Goal: Task Accomplishment & Management: Complete application form

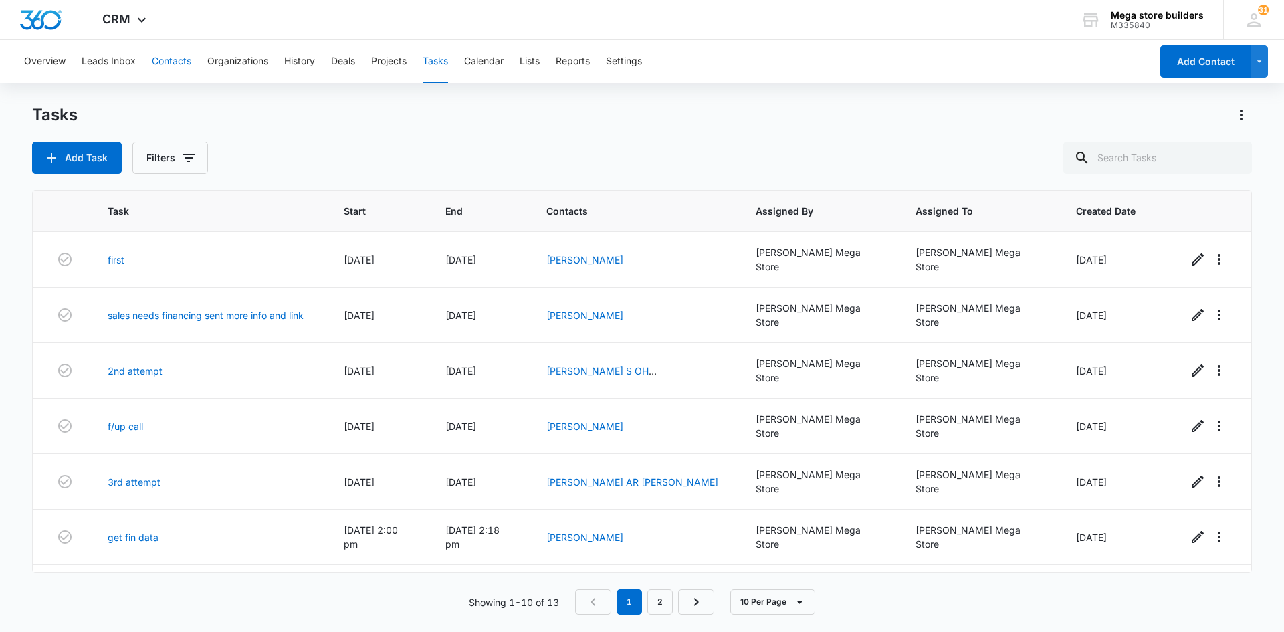
click at [175, 57] on button "Contacts" at bounding box center [171, 61] width 39 height 43
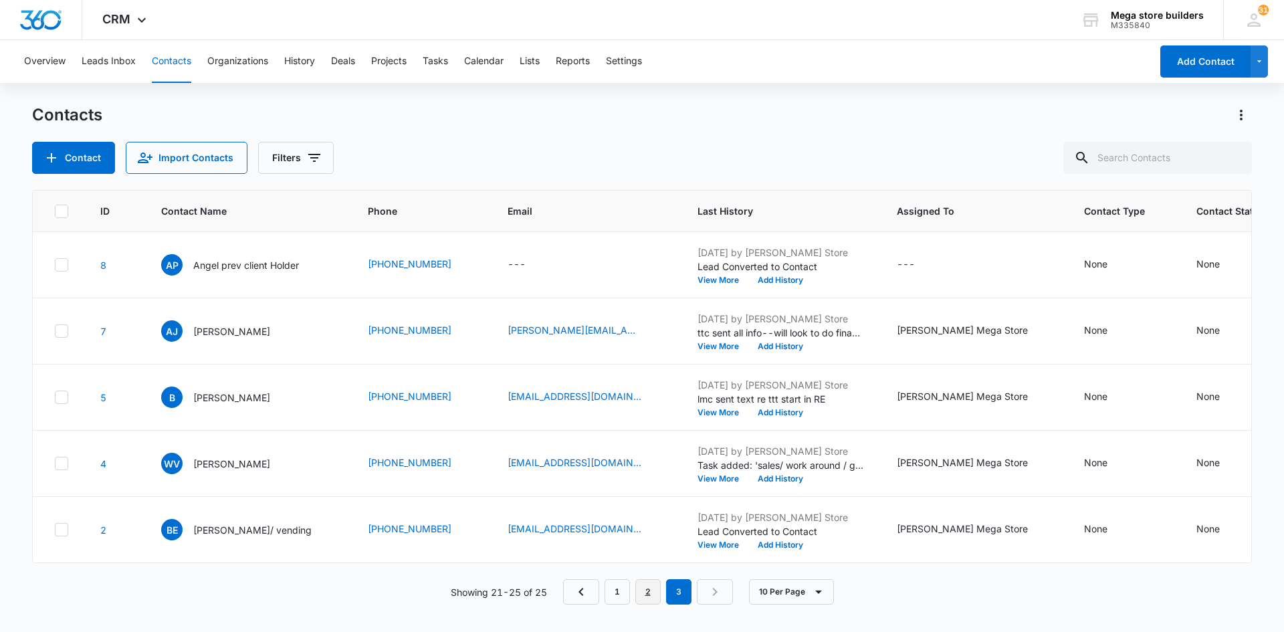
click at [653, 599] on link "2" at bounding box center [647, 591] width 25 height 25
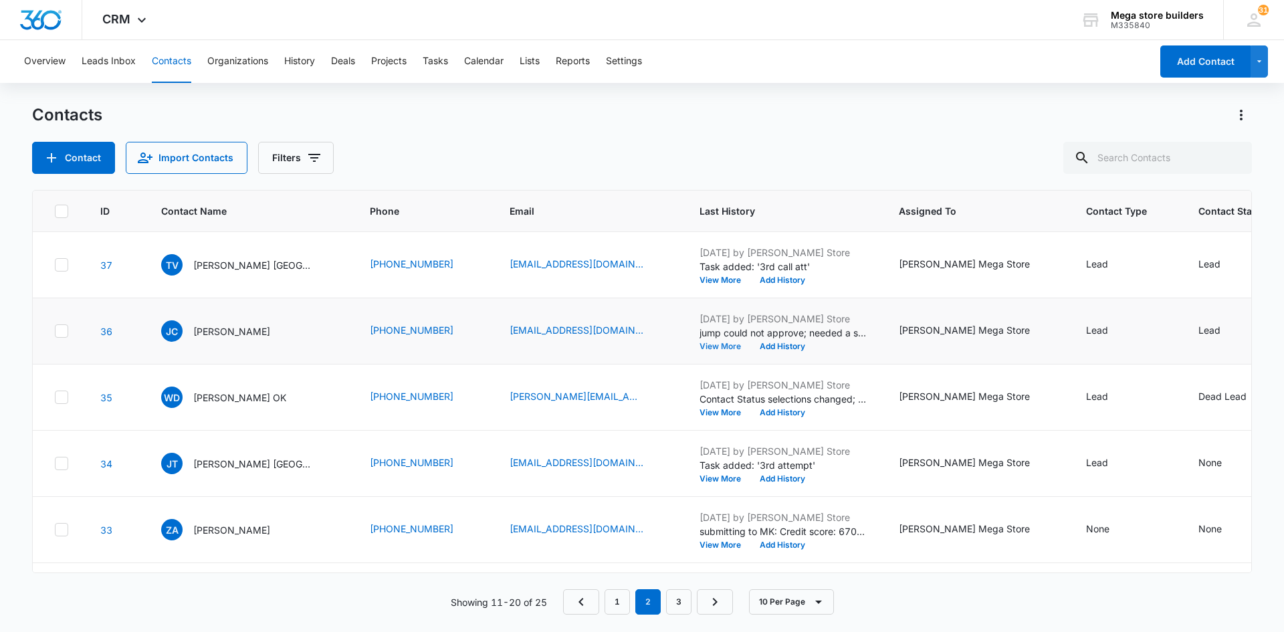
click at [714, 346] on button "View More" at bounding box center [724, 346] width 51 height 8
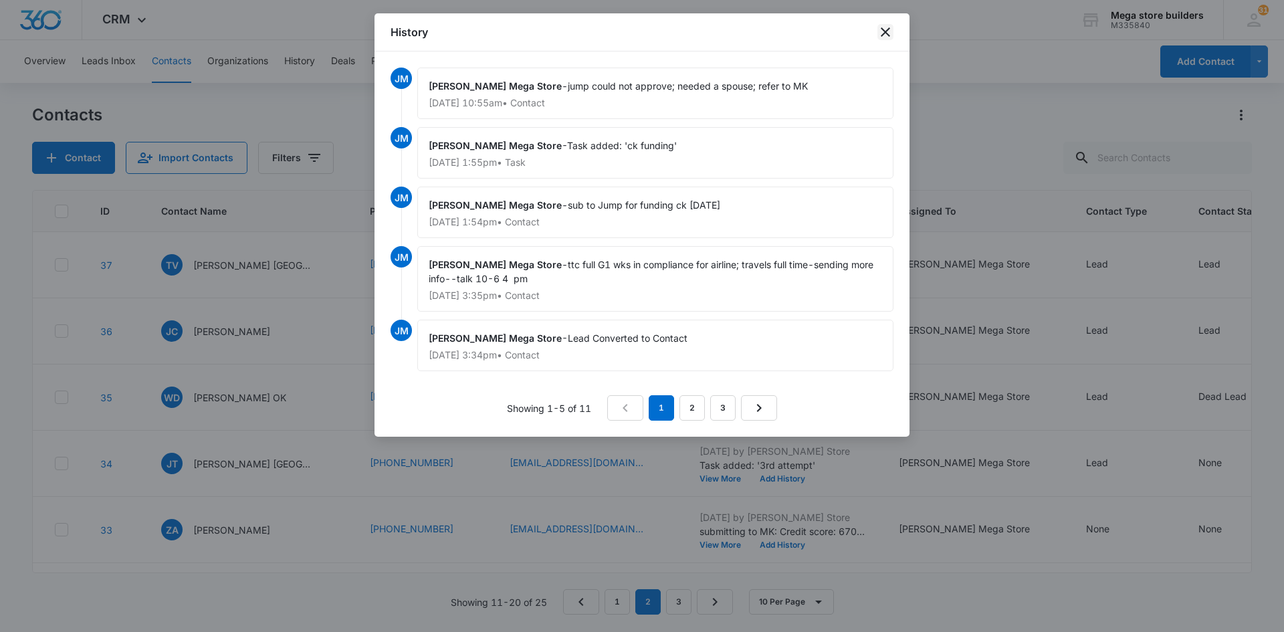
click at [885, 29] on icon "close" at bounding box center [885, 32] width 16 height 16
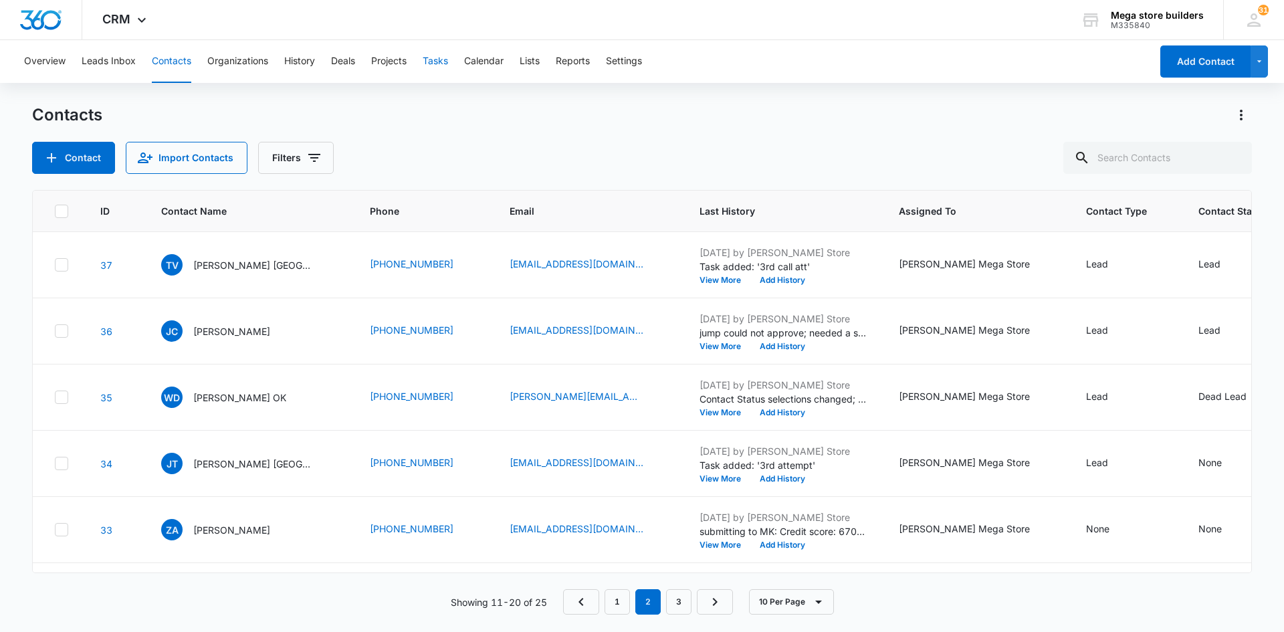
click at [435, 56] on button "Tasks" at bounding box center [435, 61] width 25 height 43
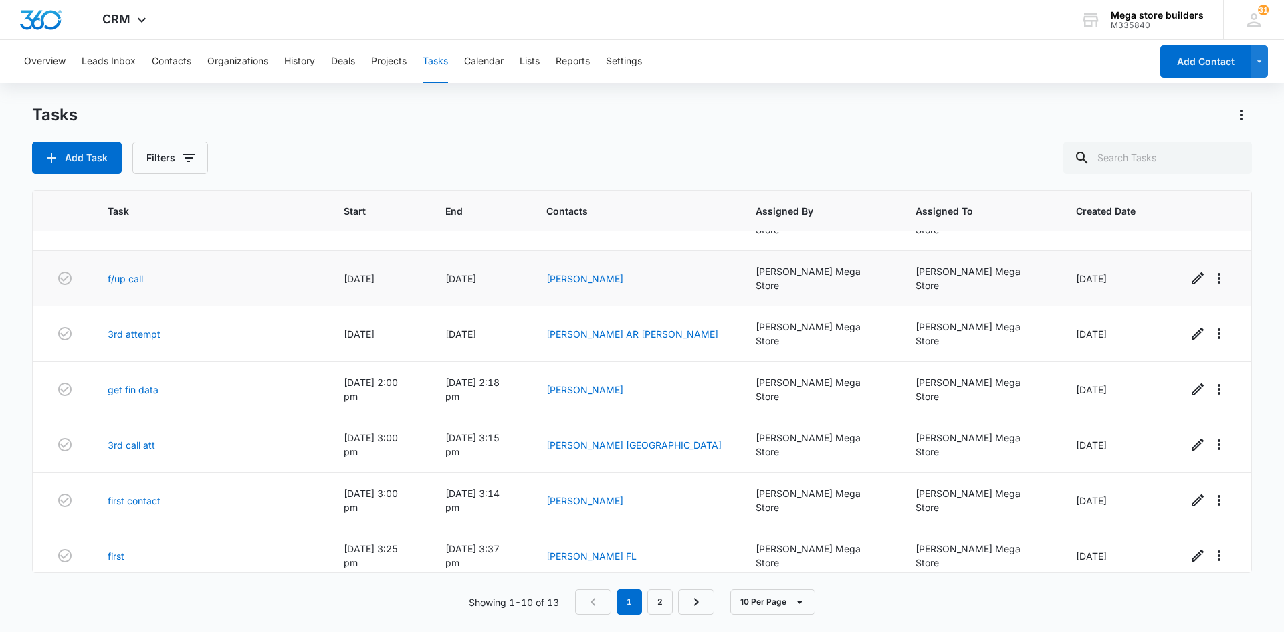
scroll to position [154, 0]
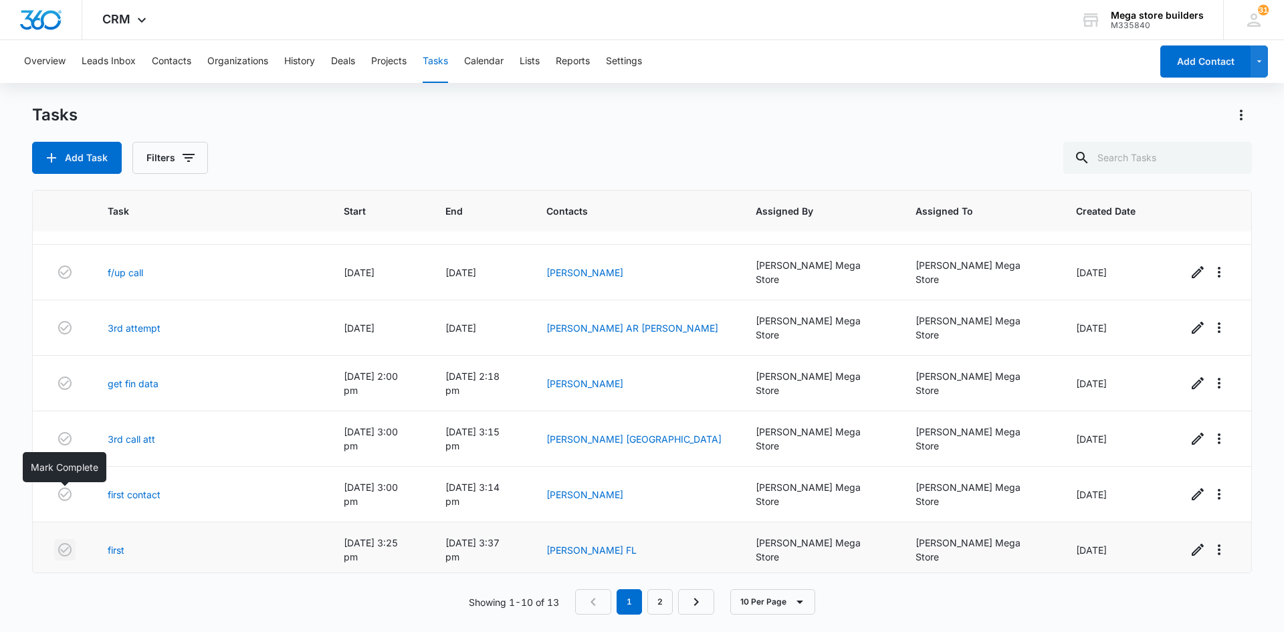
click at [62, 542] on icon "button" at bounding box center [65, 550] width 16 height 16
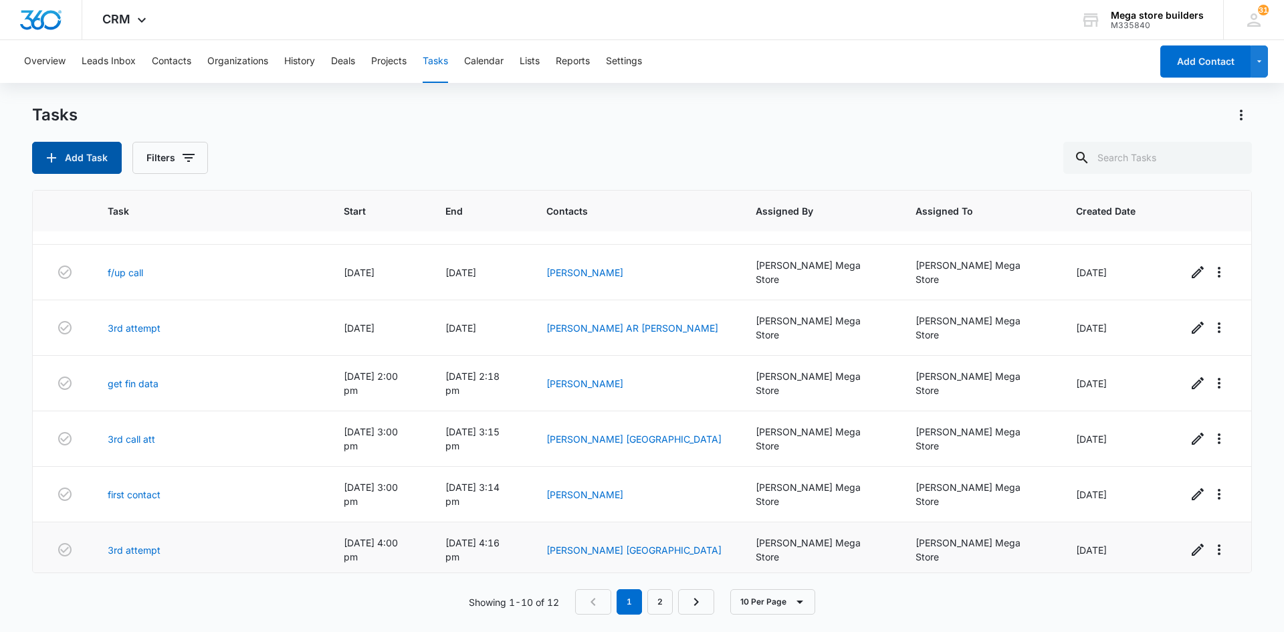
click at [100, 162] on button "Add Task" at bounding box center [77, 158] width 90 height 32
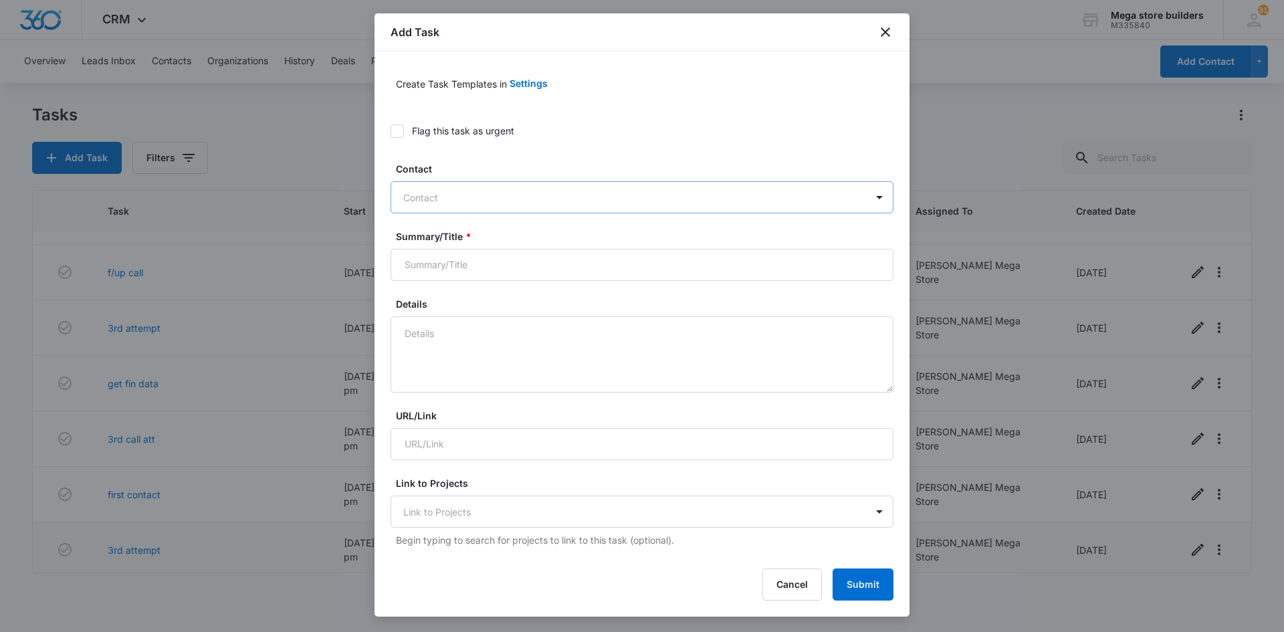
click at [483, 200] on div at bounding box center [633, 197] width 461 height 17
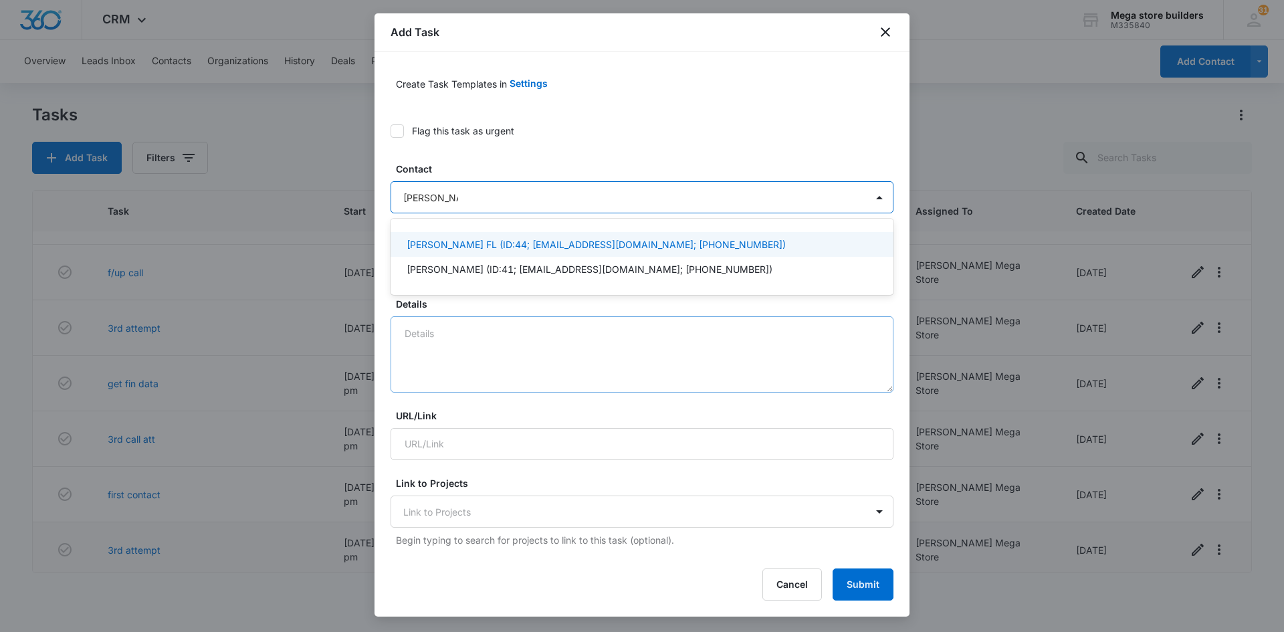
type input "[PERSON_NAME]"
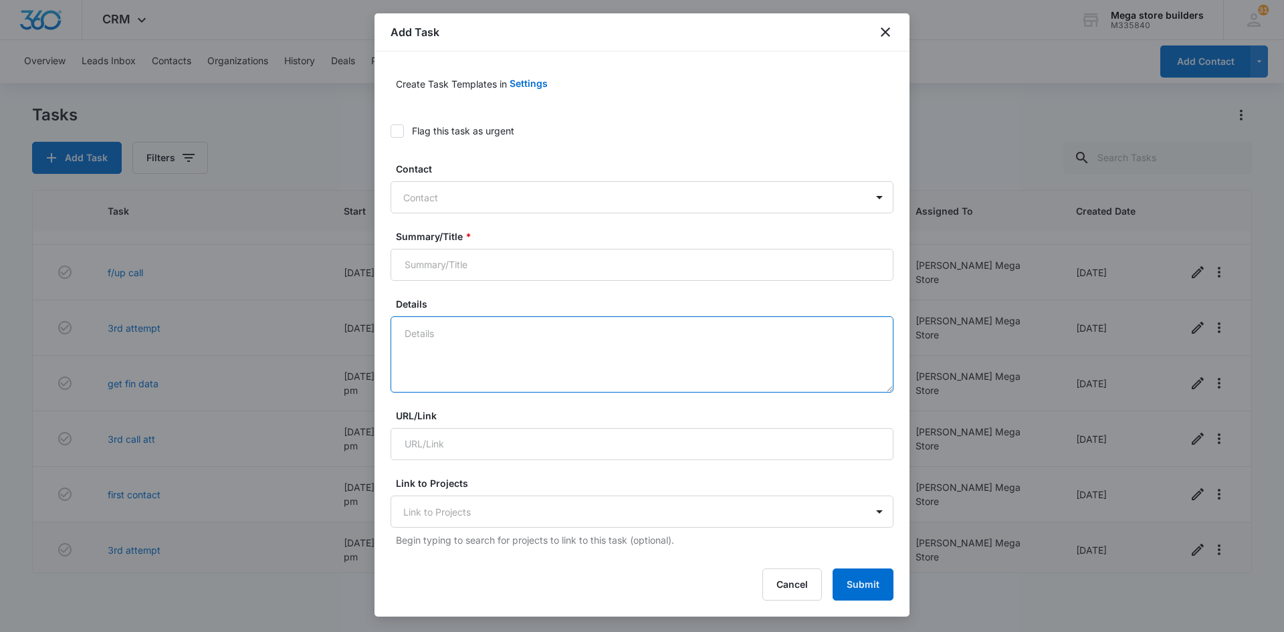
click at [445, 336] on textarea "Details" at bounding box center [642, 354] width 503 height 76
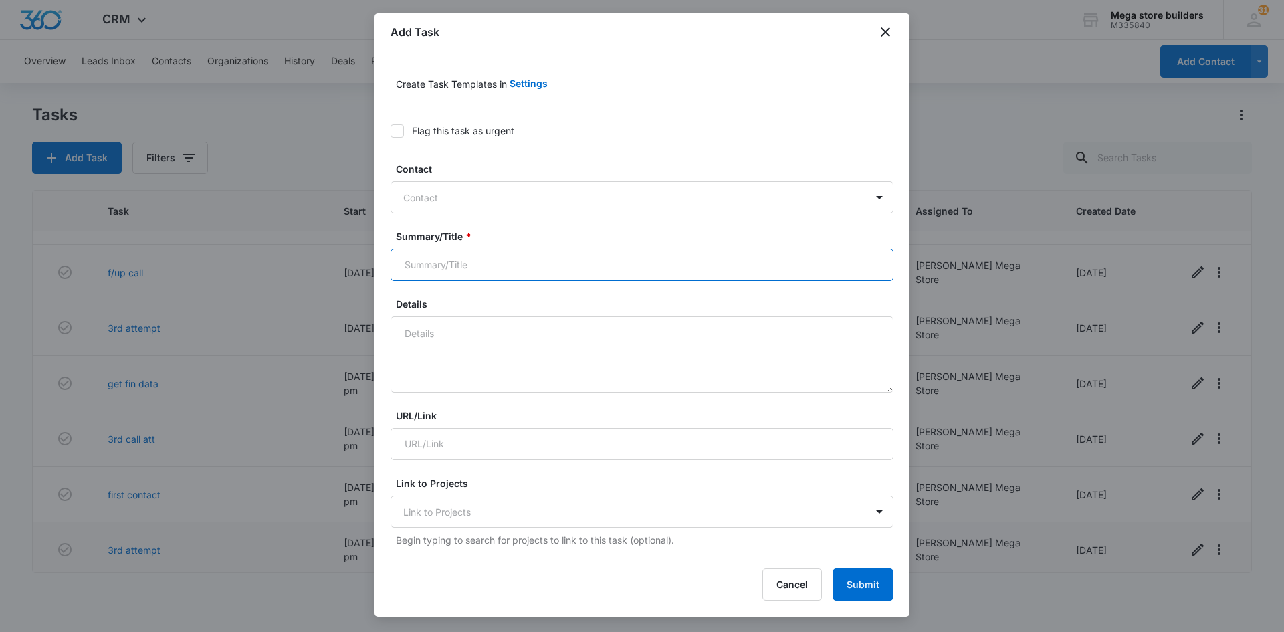
click at [447, 262] on input "Summary/Title *" at bounding box center [642, 265] width 503 height 32
type input "first sched"
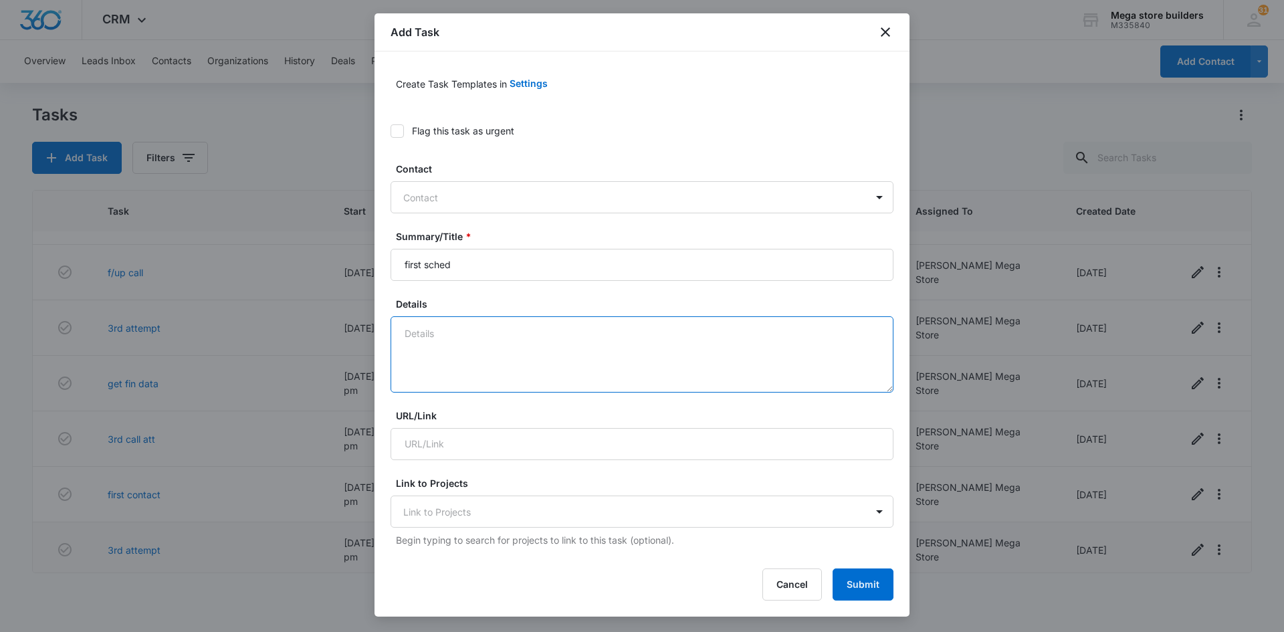
click at [436, 344] on textarea "Details" at bounding box center [642, 354] width 503 height 76
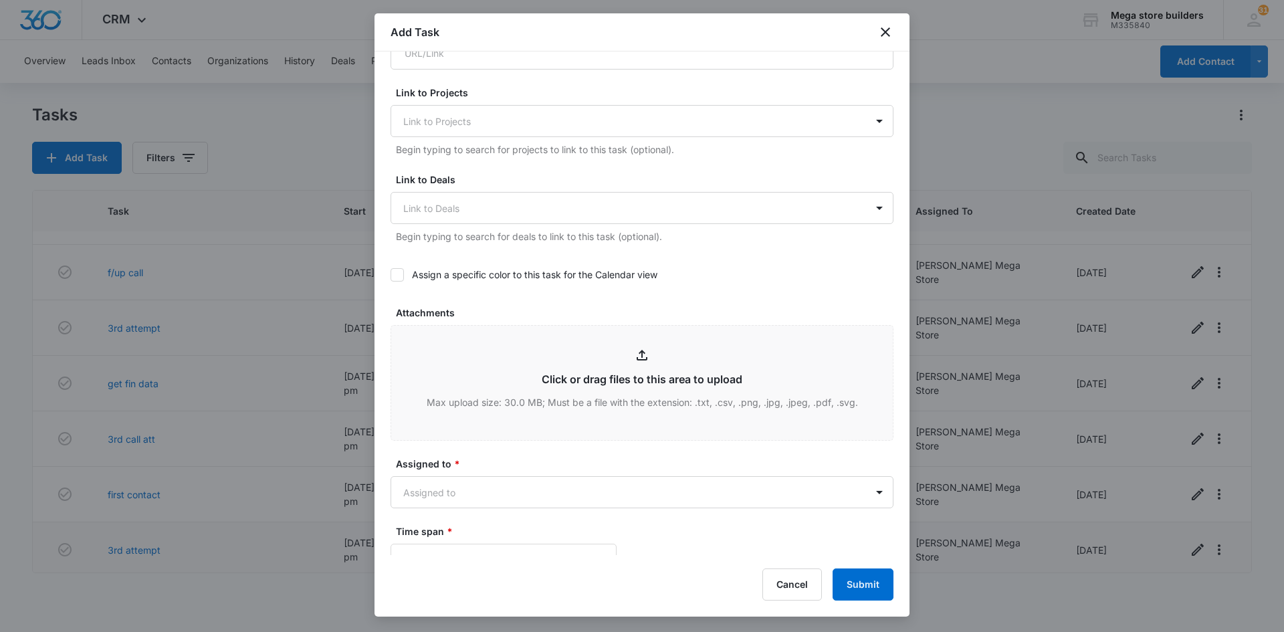
scroll to position [468, 0]
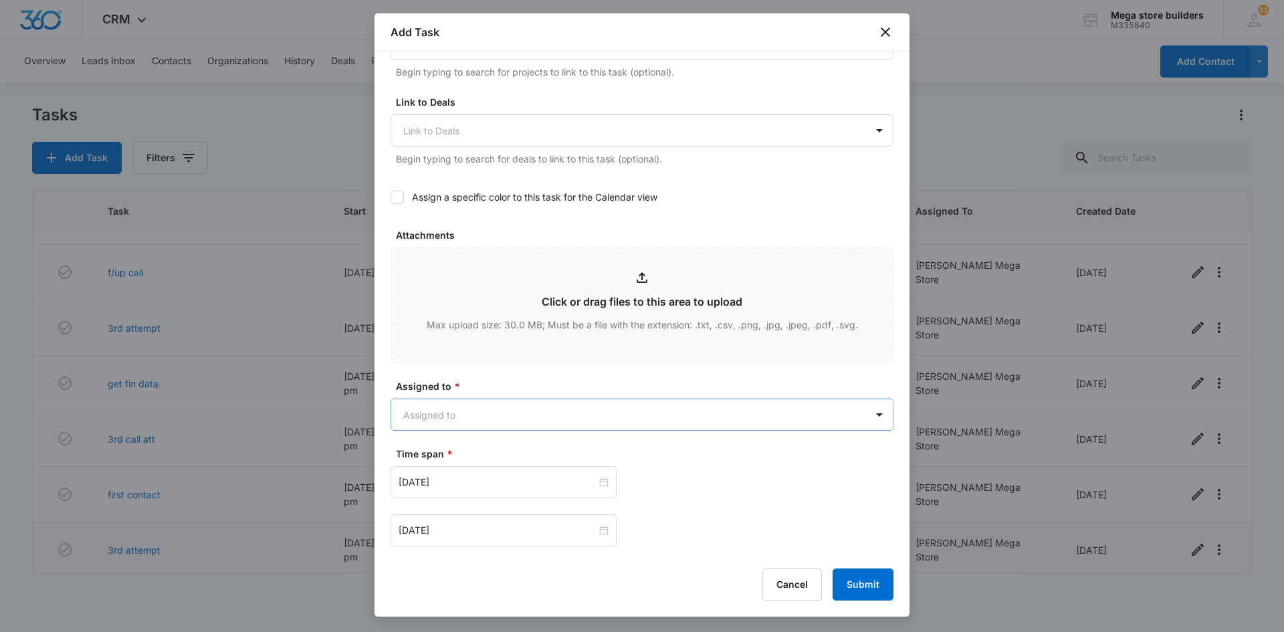
type textarea "sales"
click at [496, 420] on body "CRM Apps Reputation Forms CRM Email Social Content Ads Intelligence Files Brand…" at bounding box center [642, 316] width 1284 height 632
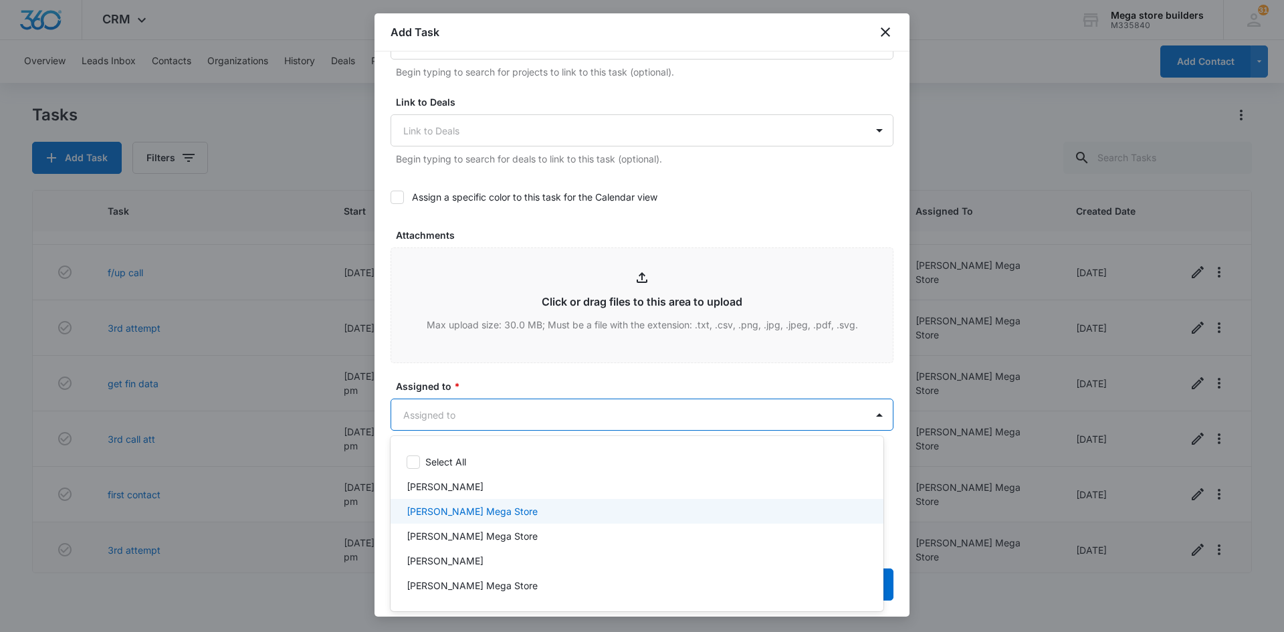
click at [443, 518] on div "[PERSON_NAME] Mega Store" at bounding box center [637, 511] width 493 height 25
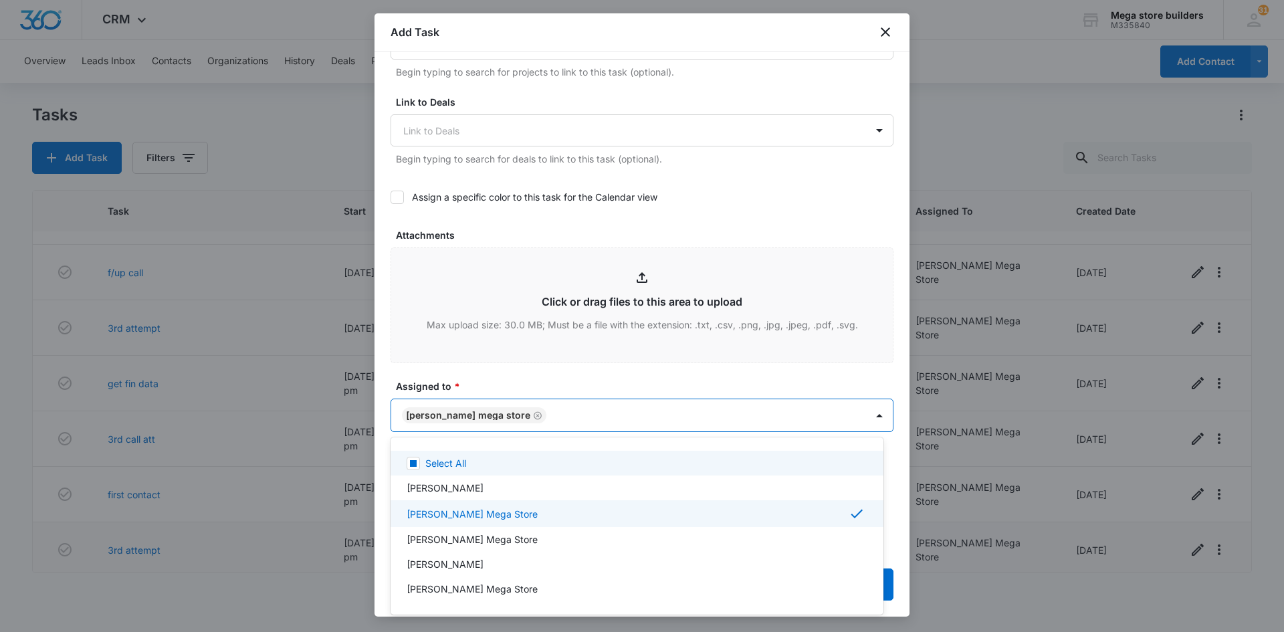
click at [634, 389] on div at bounding box center [642, 316] width 1284 height 632
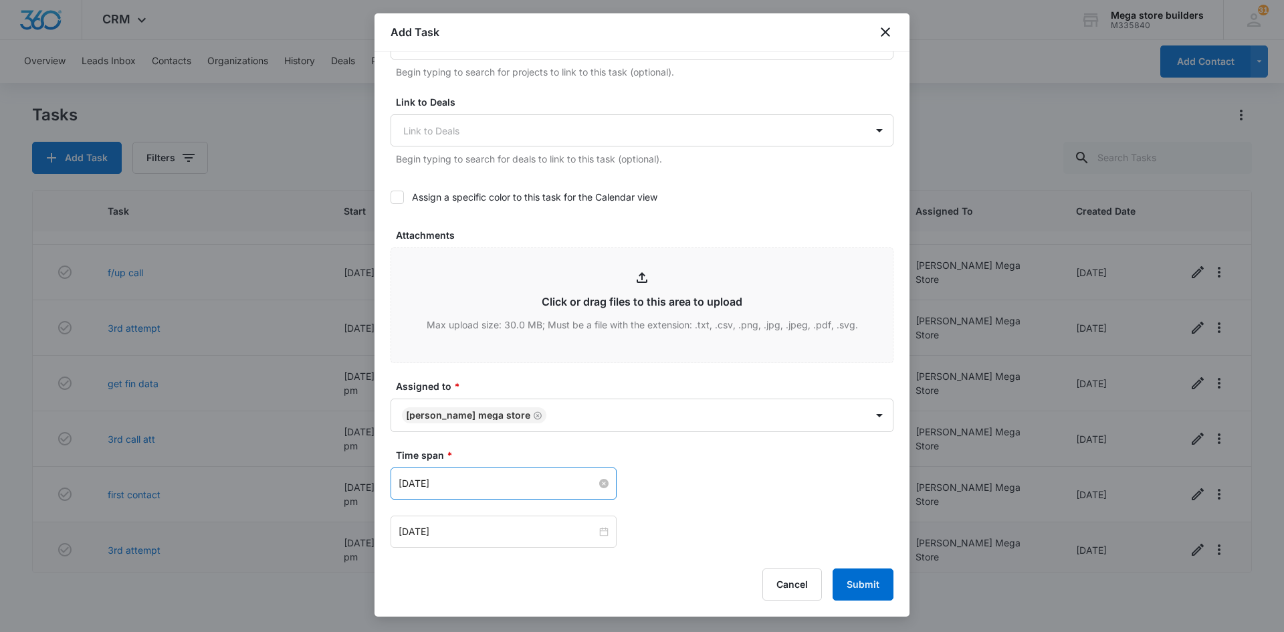
click at [498, 480] on input "[DATE]" at bounding box center [498, 483] width 198 height 15
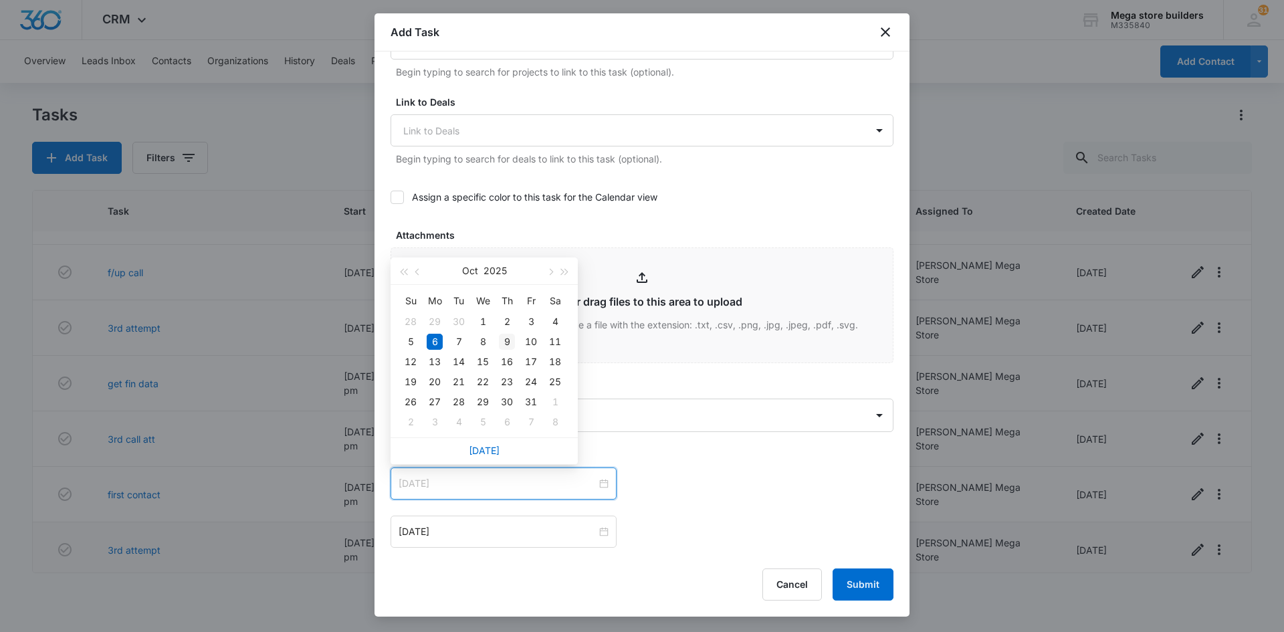
type input "[DATE]"
click at [508, 342] on div "9" at bounding box center [507, 342] width 16 height 16
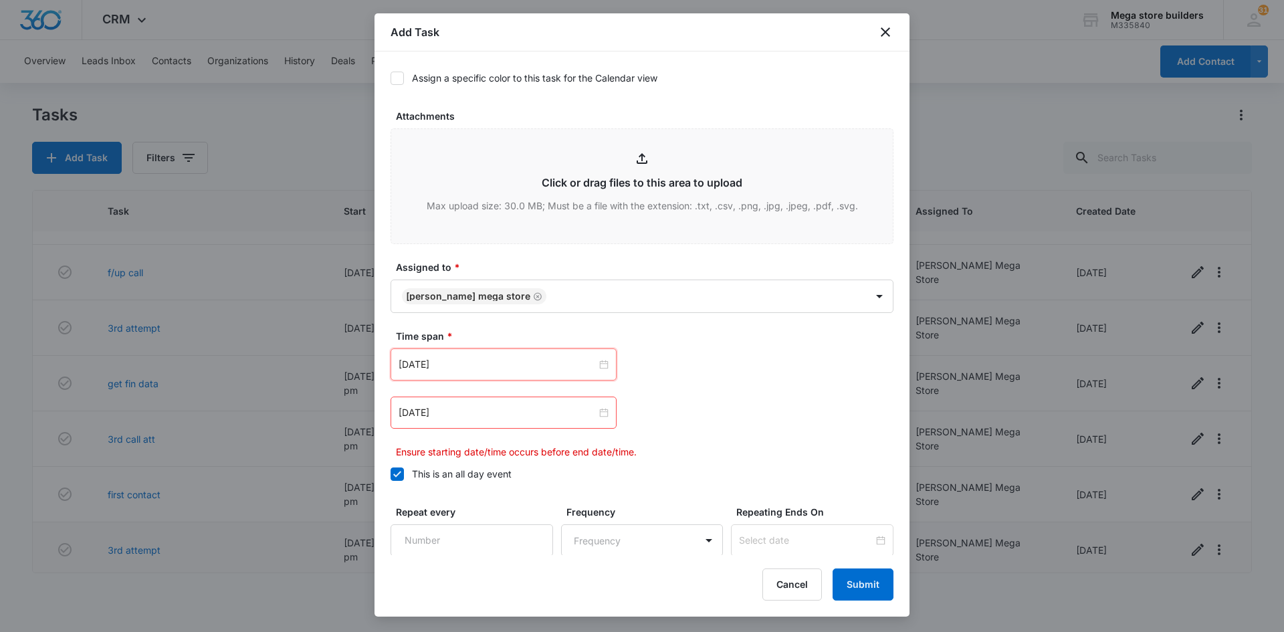
scroll to position [602, 0]
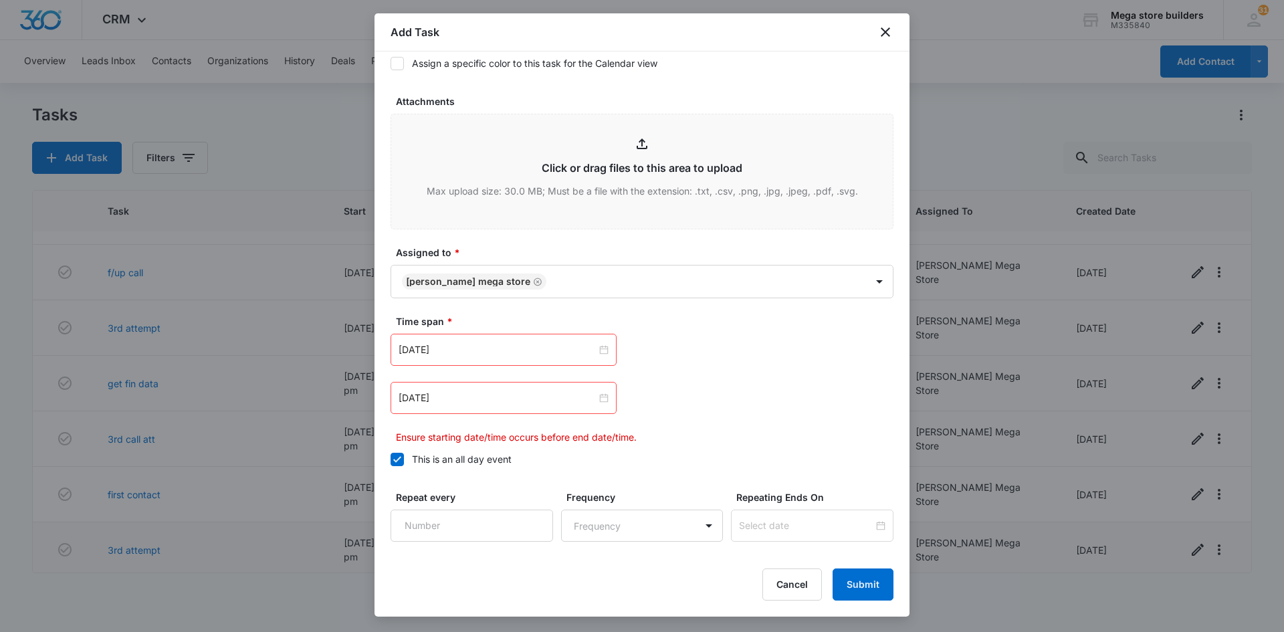
click at [400, 457] on icon at bounding box center [397, 459] width 8 height 6
click at [391, 459] on input "This is an all day event" at bounding box center [391, 459] width 0 height 0
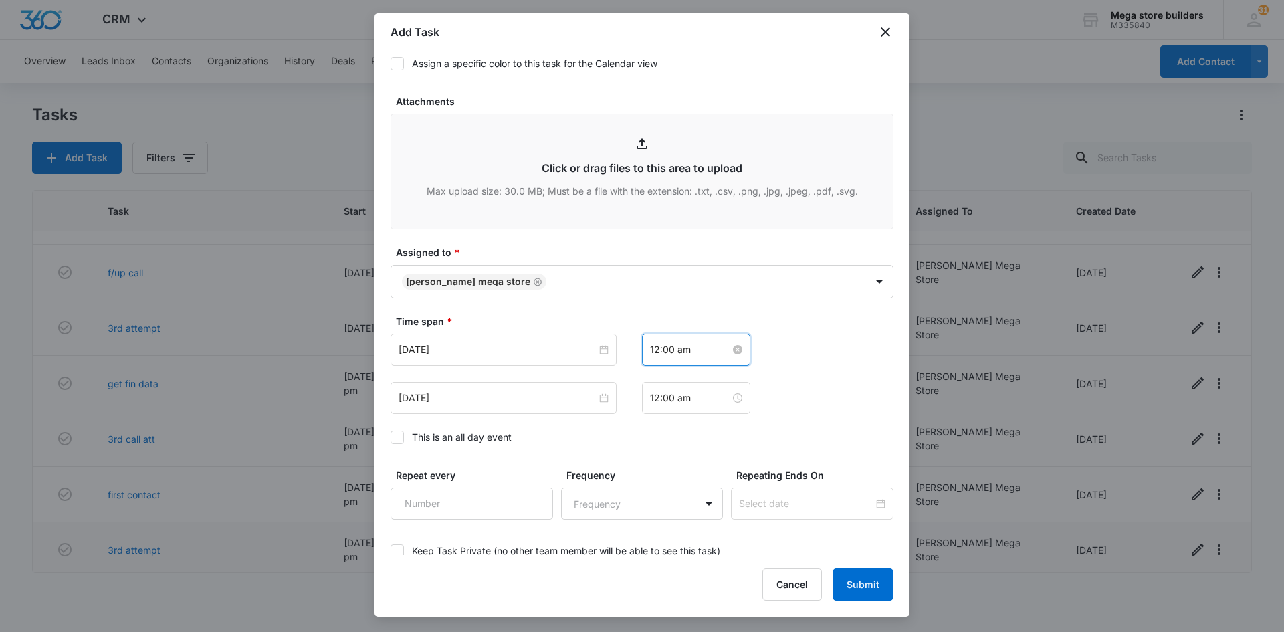
click at [662, 354] on input "12:00 am" at bounding box center [690, 349] width 80 height 15
click at [652, 413] on div "09" at bounding box center [655, 415] width 37 height 19
type input "9:00 am"
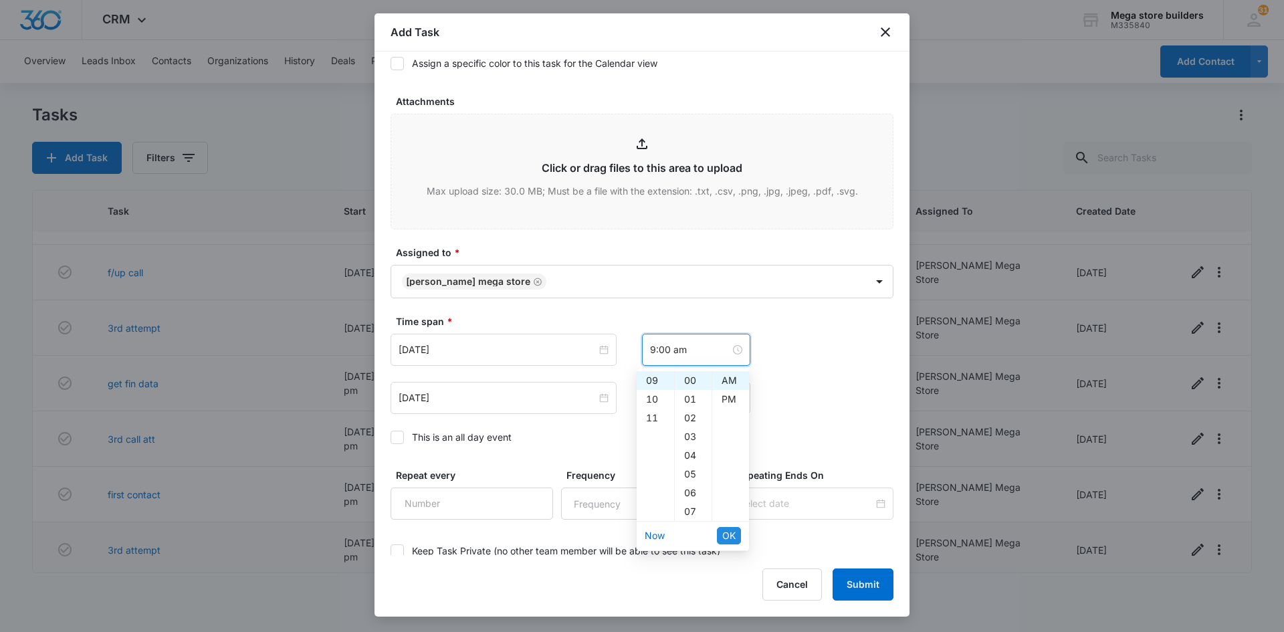
click at [730, 532] on span "OK" at bounding box center [728, 535] width 13 height 15
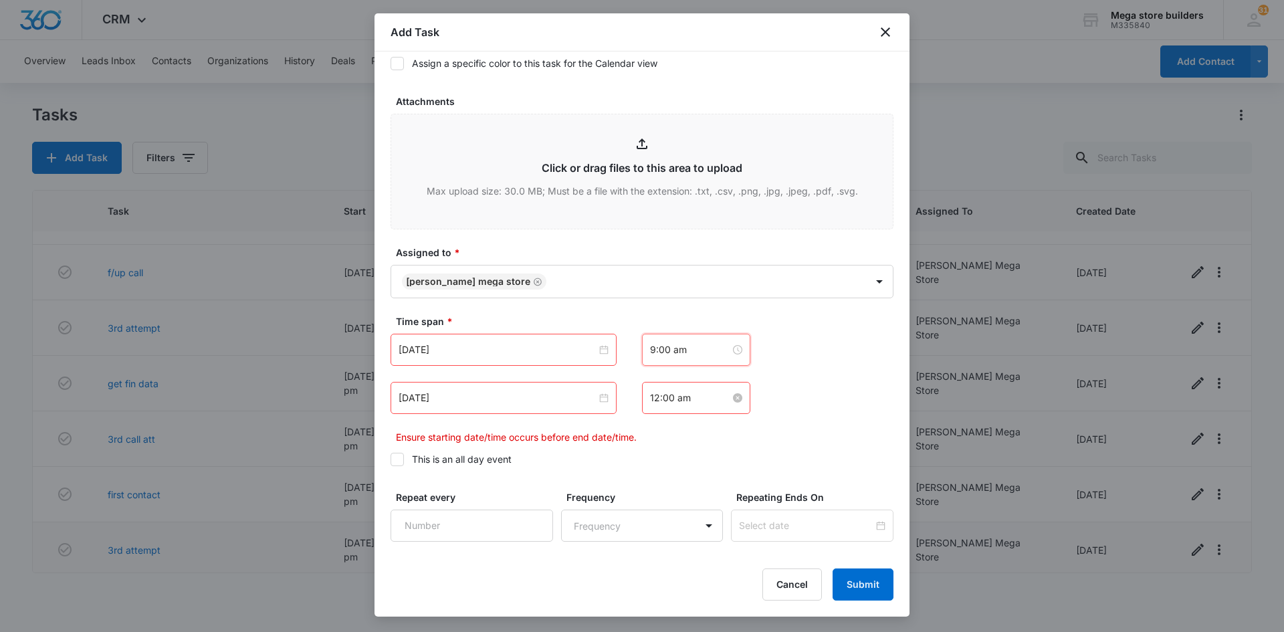
click at [655, 396] on input "12:00 am" at bounding box center [690, 398] width 80 height 15
click at [654, 459] on div "09" at bounding box center [655, 463] width 37 height 19
click at [691, 532] on div "20" at bounding box center [693, 535] width 37 height 19
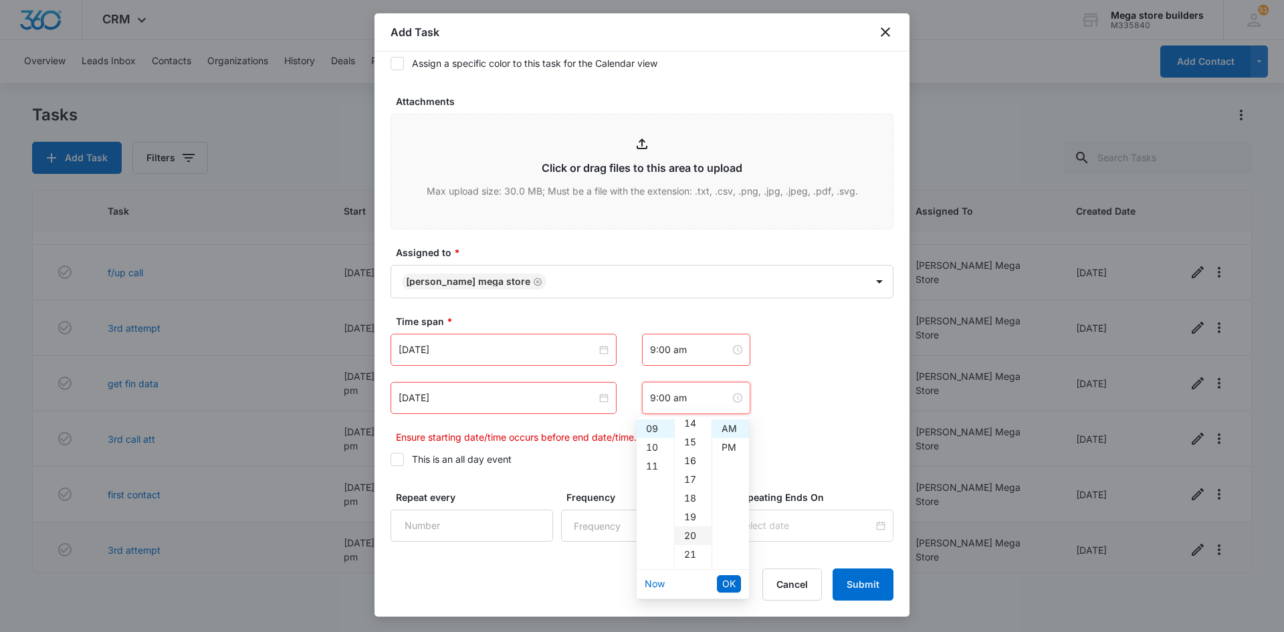
type input "9:20 am"
click at [727, 582] on span "OK" at bounding box center [728, 583] width 13 height 15
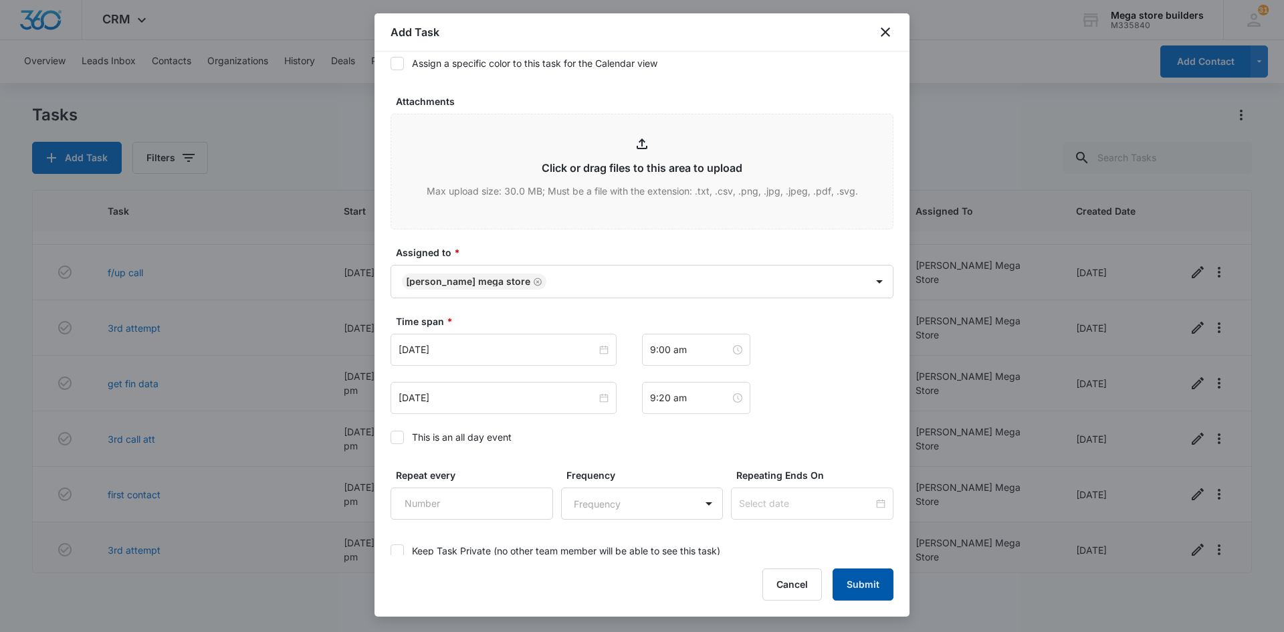
click at [847, 578] on button "Submit" at bounding box center [863, 584] width 61 height 32
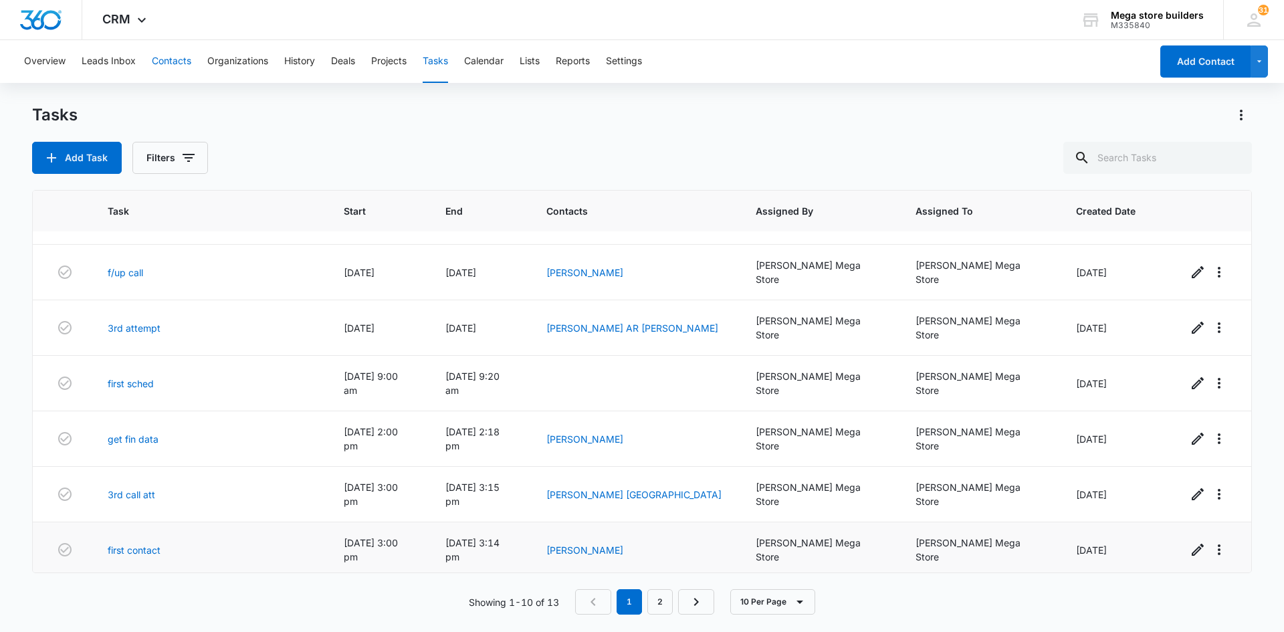
click at [181, 61] on button "Contacts" at bounding box center [171, 61] width 39 height 43
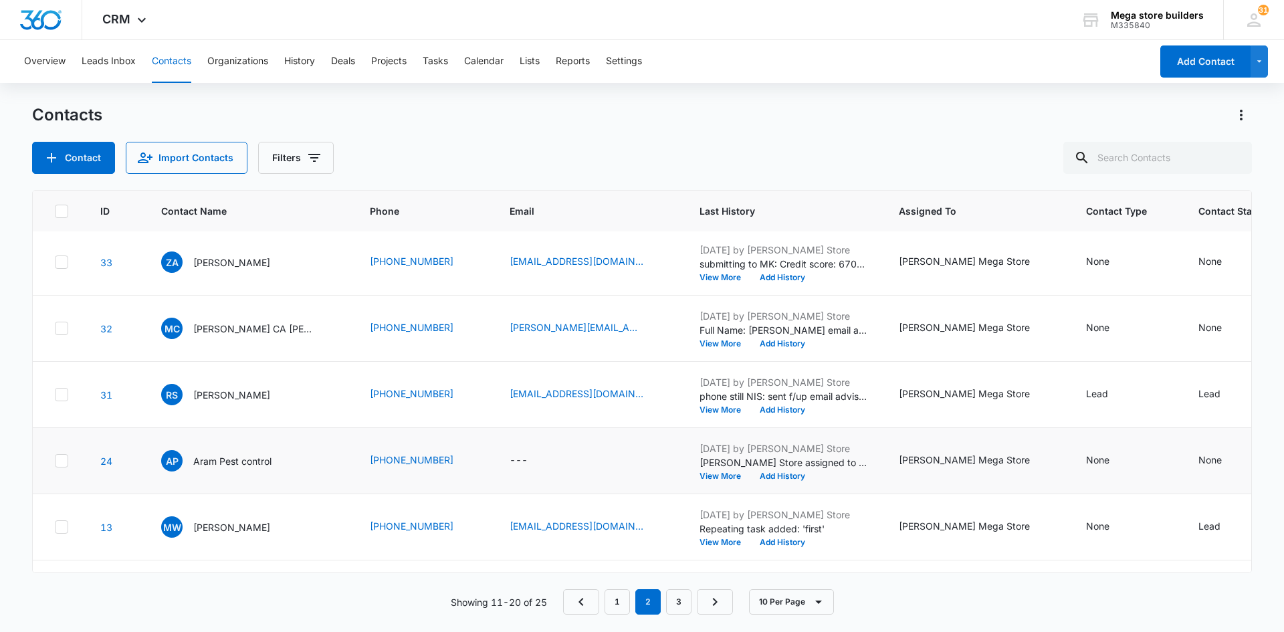
scroll to position [331, 0]
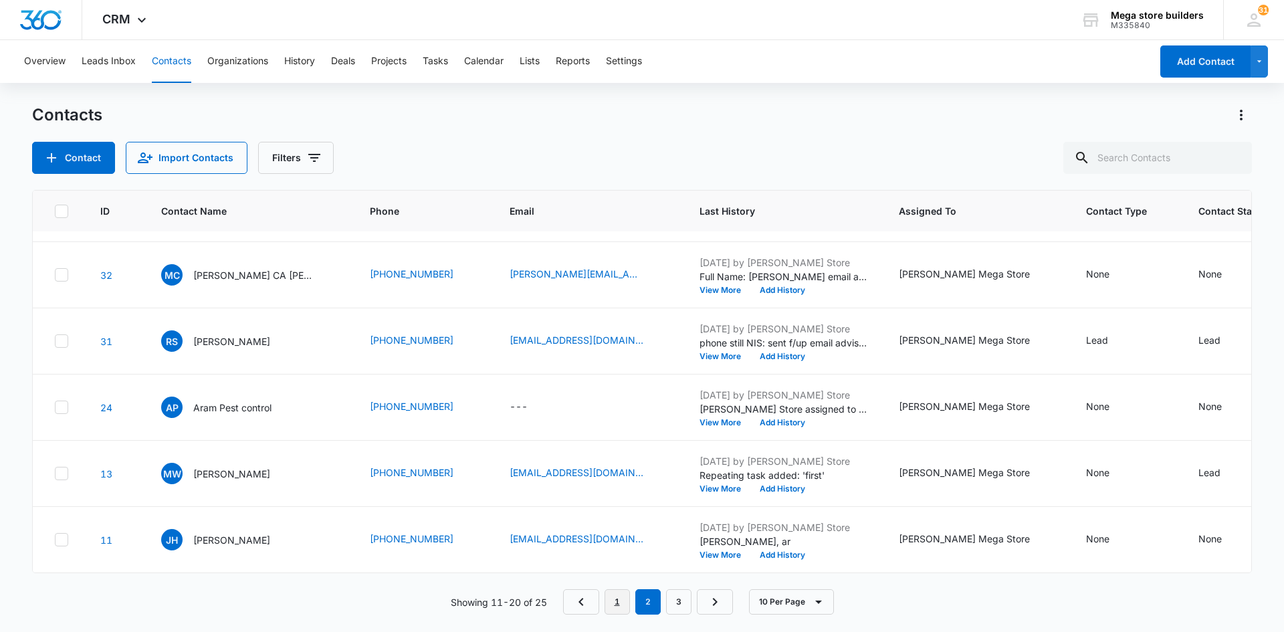
click at [617, 595] on link "1" at bounding box center [617, 601] width 25 height 25
click at [673, 599] on link "3" at bounding box center [675, 601] width 25 height 25
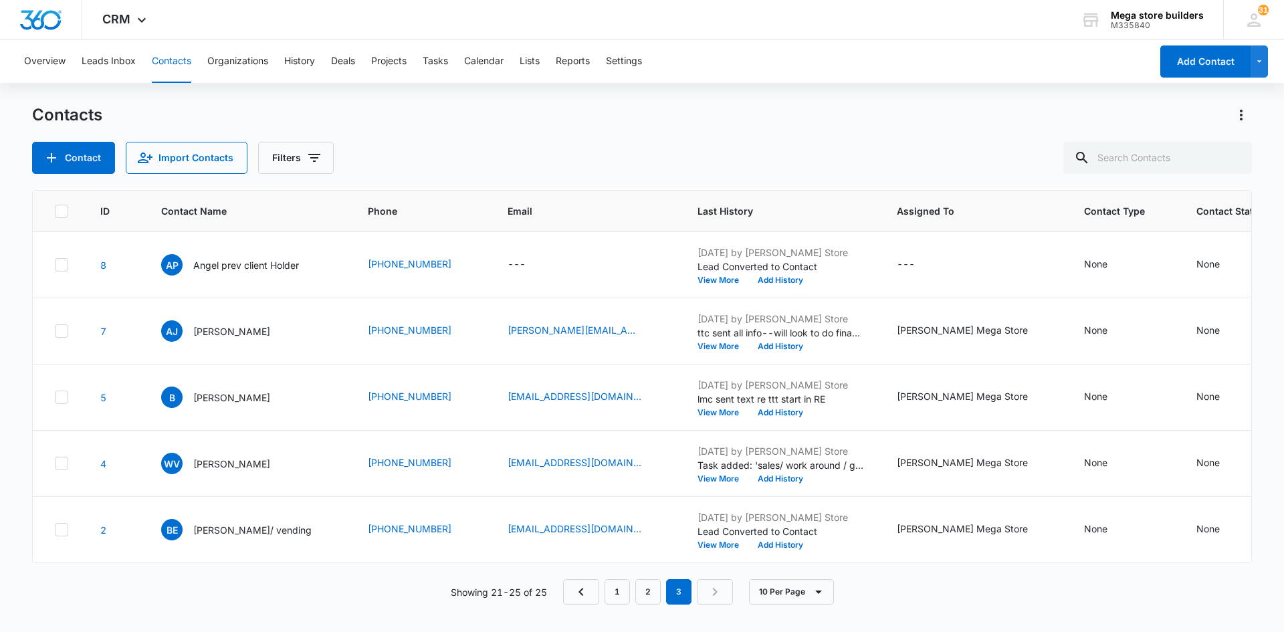
scroll to position [0, 0]
click at [651, 601] on link "2" at bounding box center [647, 591] width 25 height 25
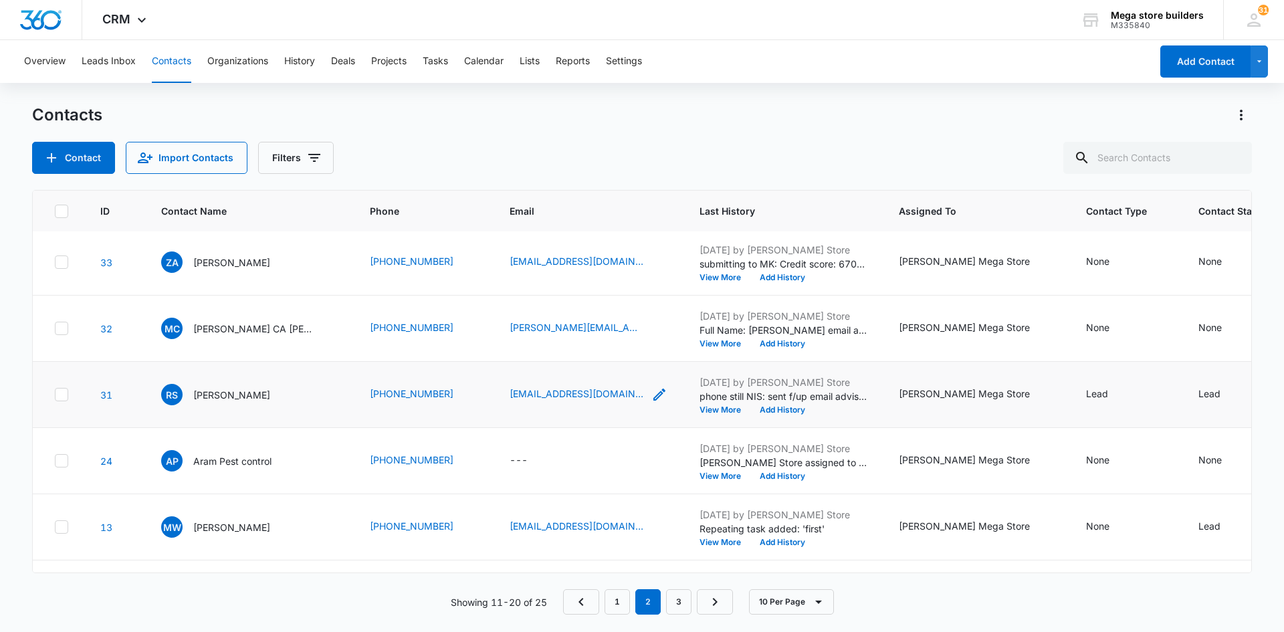
scroll to position [201, 0]
